Goal: Transaction & Acquisition: Purchase product/service

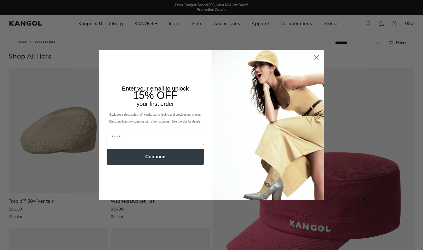
click at [317, 57] on icon "Close dialog" at bounding box center [317, 57] width 4 height 4
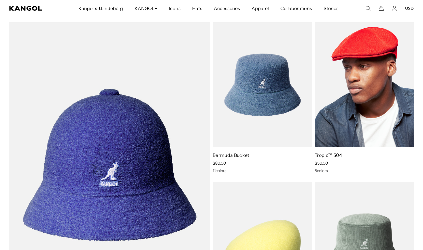
scroll to position [0, 119]
click at [356, 141] on img at bounding box center [365, 84] width 100 height 125
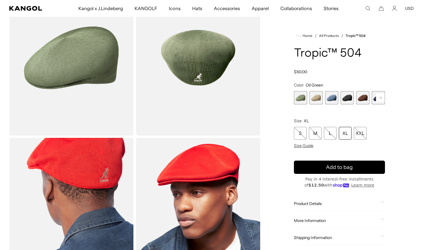
scroll to position [62, 0]
click at [317, 99] on span "2 of 9" at bounding box center [315, 97] width 13 height 13
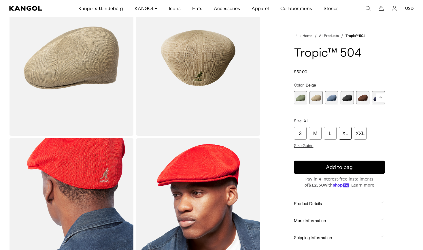
click at [333, 100] on span "3 of 9" at bounding box center [331, 97] width 13 height 13
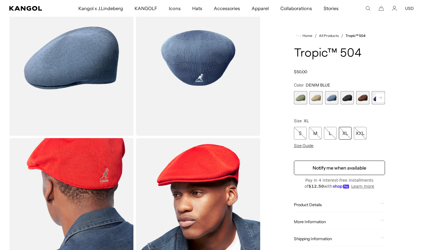
click at [346, 100] on span "4 of 9" at bounding box center [347, 97] width 13 height 13
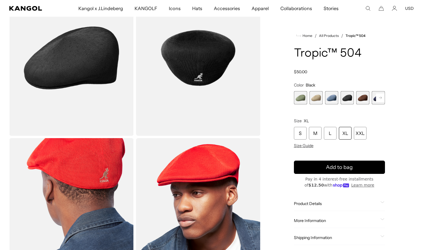
click at [361, 99] on span "5 of 9" at bounding box center [362, 97] width 13 height 13
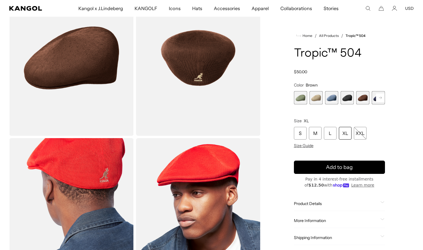
click at [383, 98] on rect at bounding box center [380, 97] width 9 height 9
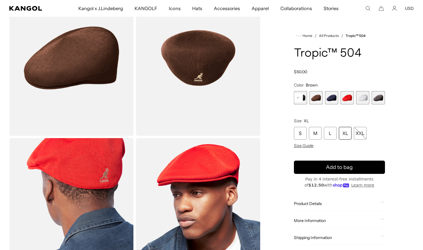
click at [383, 98] on span "9 of 9" at bounding box center [378, 97] width 13 height 13
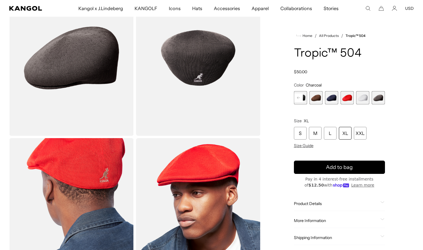
click at [360, 101] on span "8 of 9" at bounding box center [362, 97] width 13 height 13
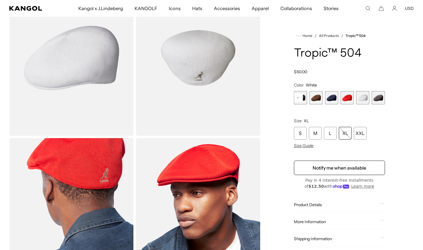
click at [346, 100] on span "7 of 9" at bounding box center [347, 97] width 13 height 13
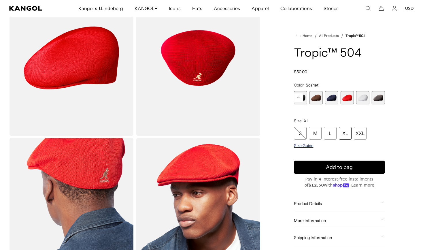
click at [306, 146] on span "Size Guide" at bounding box center [304, 145] width 20 height 5
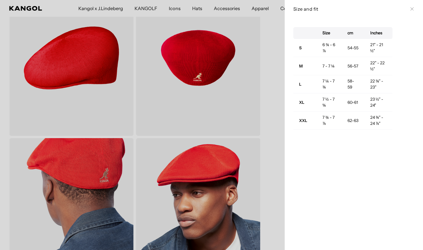
scroll to position [0, 119]
